Goal: Information Seeking & Learning: Learn about a topic

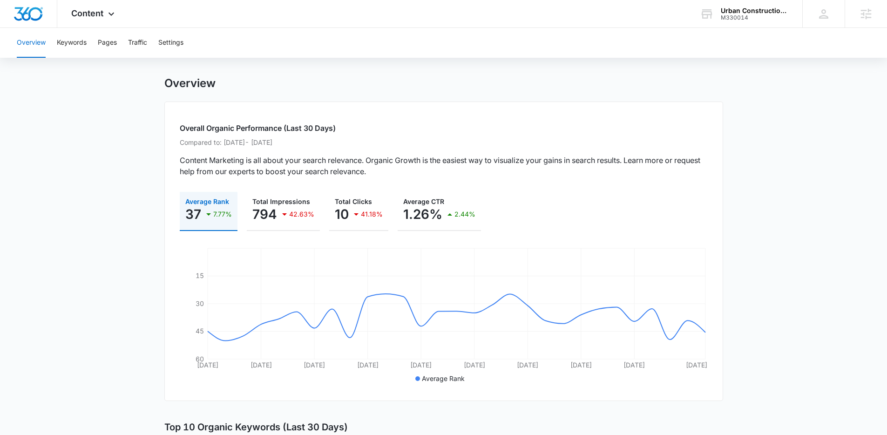
scroll to position [9, 0]
click at [79, 42] on button "Keywords" at bounding box center [72, 43] width 30 height 30
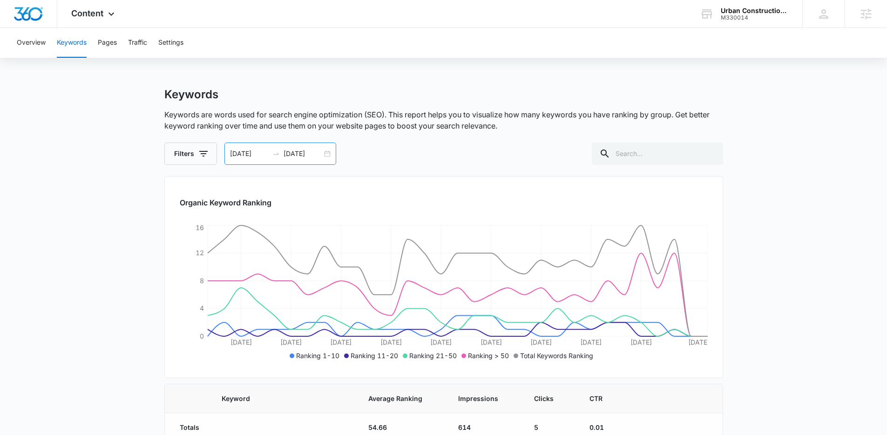
click at [326, 154] on div "[DATE] [DATE]" at bounding box center [280, 153] width 112 height 22
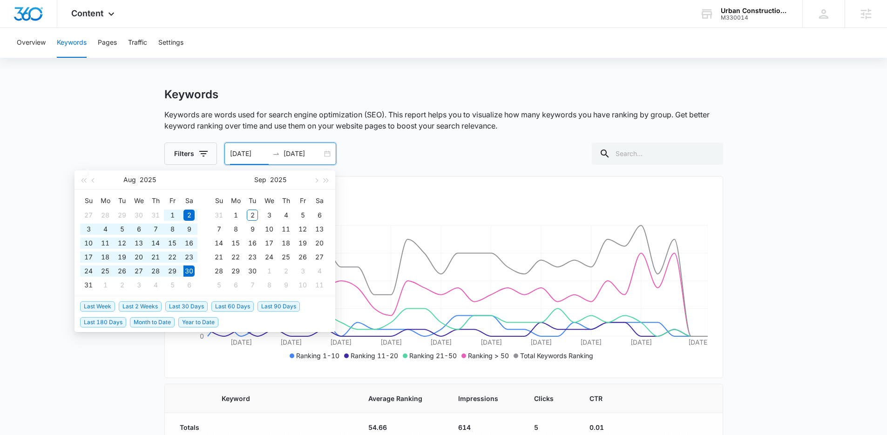
click at [203, 319] on span "Year to Date" at bounding box center [198, 322] width 40 height 10
type input "[DATE]"
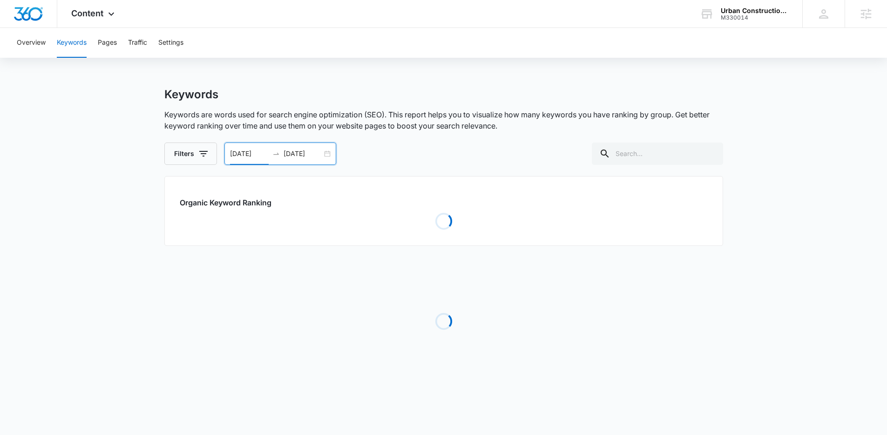
click at [576, 109] on p "Keywords are words used for search engine optimization (SEO). This report helps…" at bounding box center [443, 120] width 559 height 22
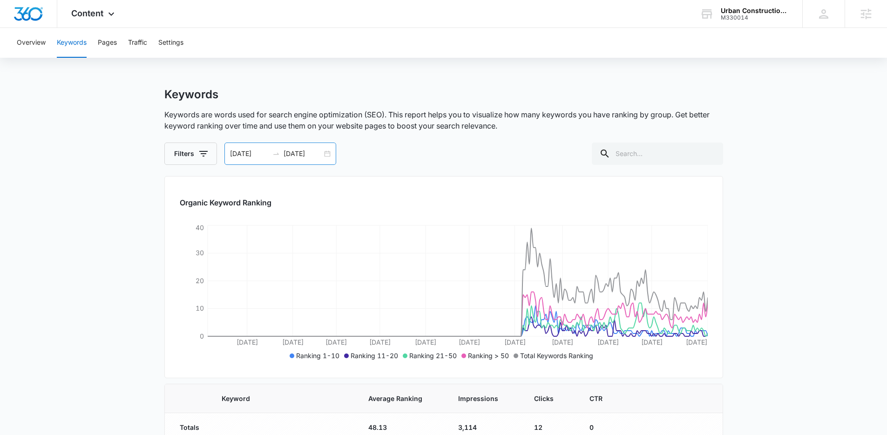
click at [327, 154] on div "[DATE] [DATE]" at bounding box center [280, 153] width 112 height 22
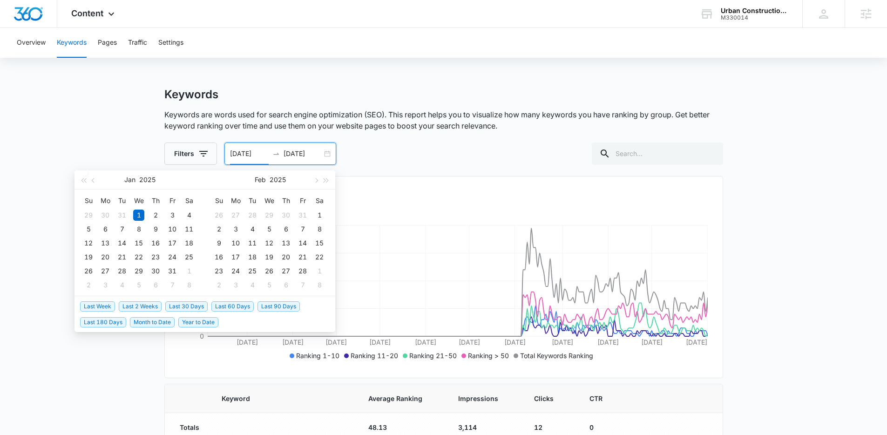
click at [194, 307] on span "Last 30 Days" at bounding box center [186, 306] width 42 height 10
type input "[DATE]"
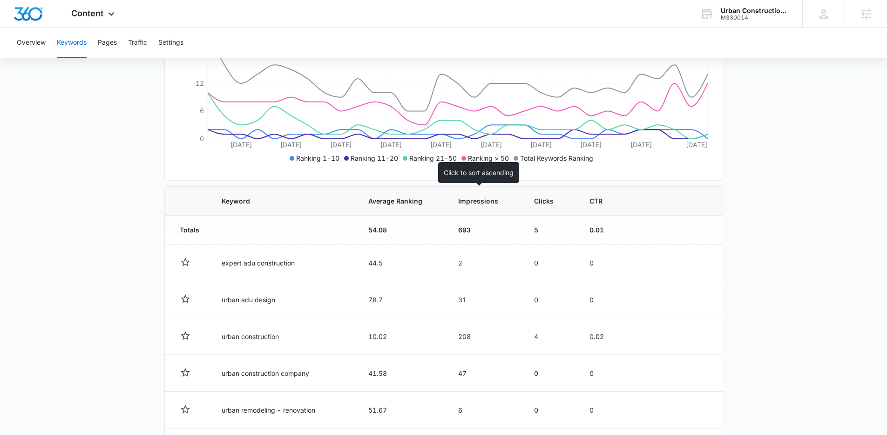
click at [474, 209] on th "Impressions" at bounding box center [485, 201] width 76 height 29
click at [459, 200] on span "Impressions" at bounding box center [478, 201] width 40 height 10
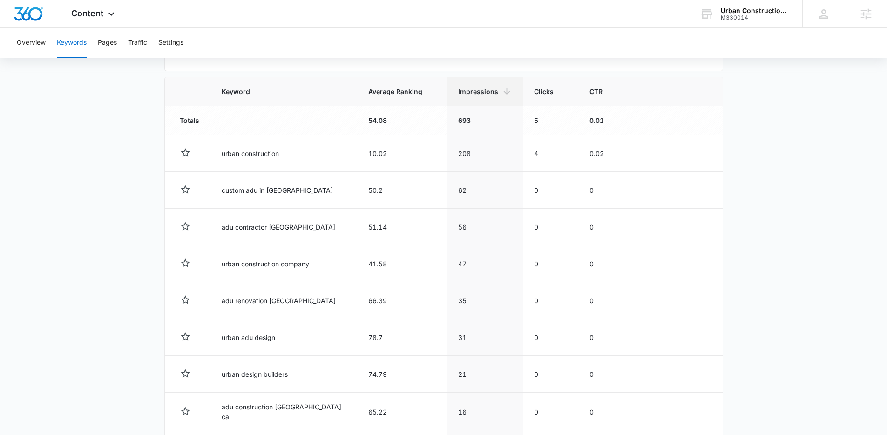
scroll to position [342, 0]
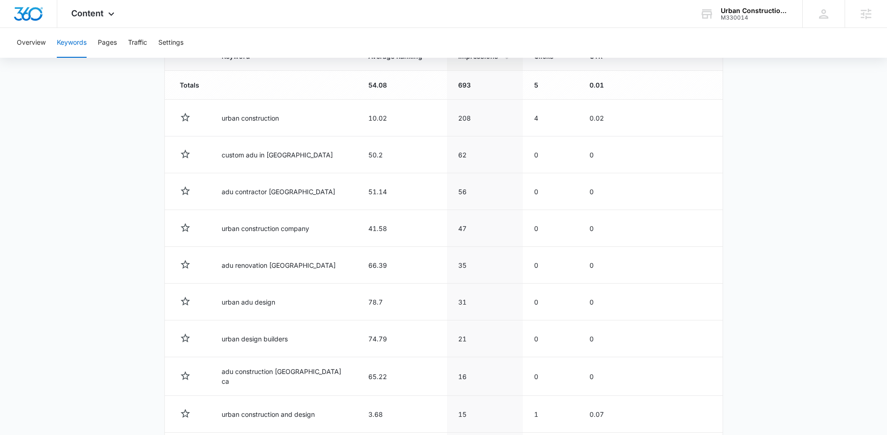
click at [132, 207] on main "Keywords Keywords are words used for search engine optimization (SEO). This rep…" at bounding box center [443, 132] width 887 height 775
click at [122, 194] on main "Keywords Keywords are words used for search engine optimization (SEO). This rep…" at bounding box center [443, 132] width 887 height 775
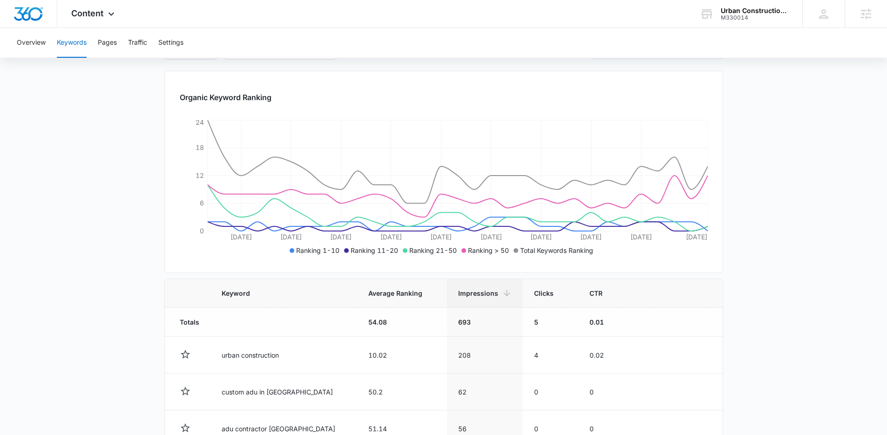
scroll to position [284, 0]
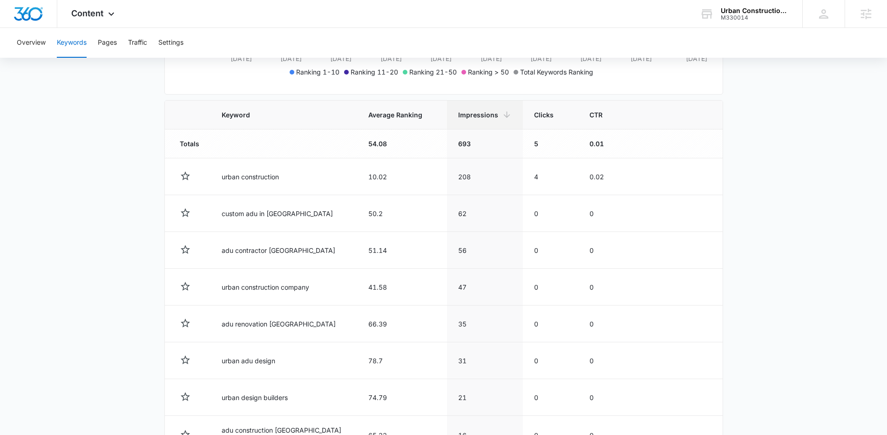
click at [57, 191] on main "Keywords Keywords are words used for search engine optimization (SEO). This rep…" at bounding box center [443, 191] width 887 height 775
click at [50, 185] on main "Keywords Keywords are words used for search engine optimization (SEO). This rep…" at bounding box center [443, 191] width 887 height 775
click at [49, 185] on main "Keywords Keywords are words used for search engine optimization (SEO). This rep…" at bounding box center [443, 191] width 887 height 775
click at [46, 185] on main "Keywords Keywords are words used for search engine optimization (SEO). This rep…" at bounding box center [443, 191] width 887 height 775
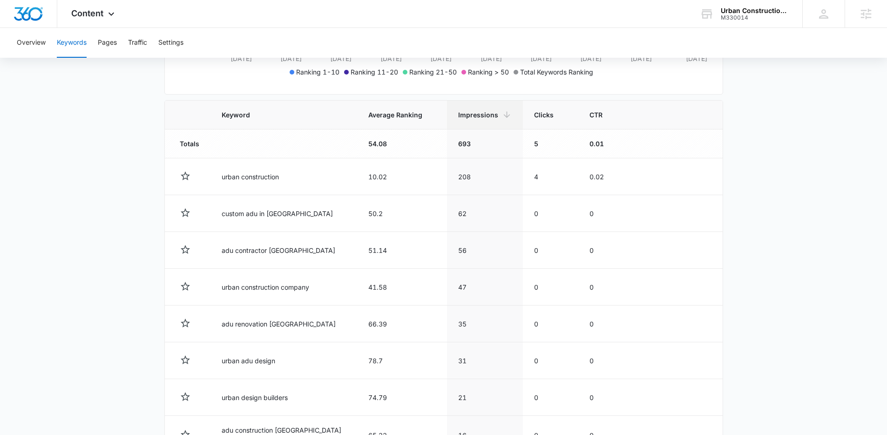
scroll to position [86, 0]
